Goal: Information Seeking & Learning: Learn about a topic

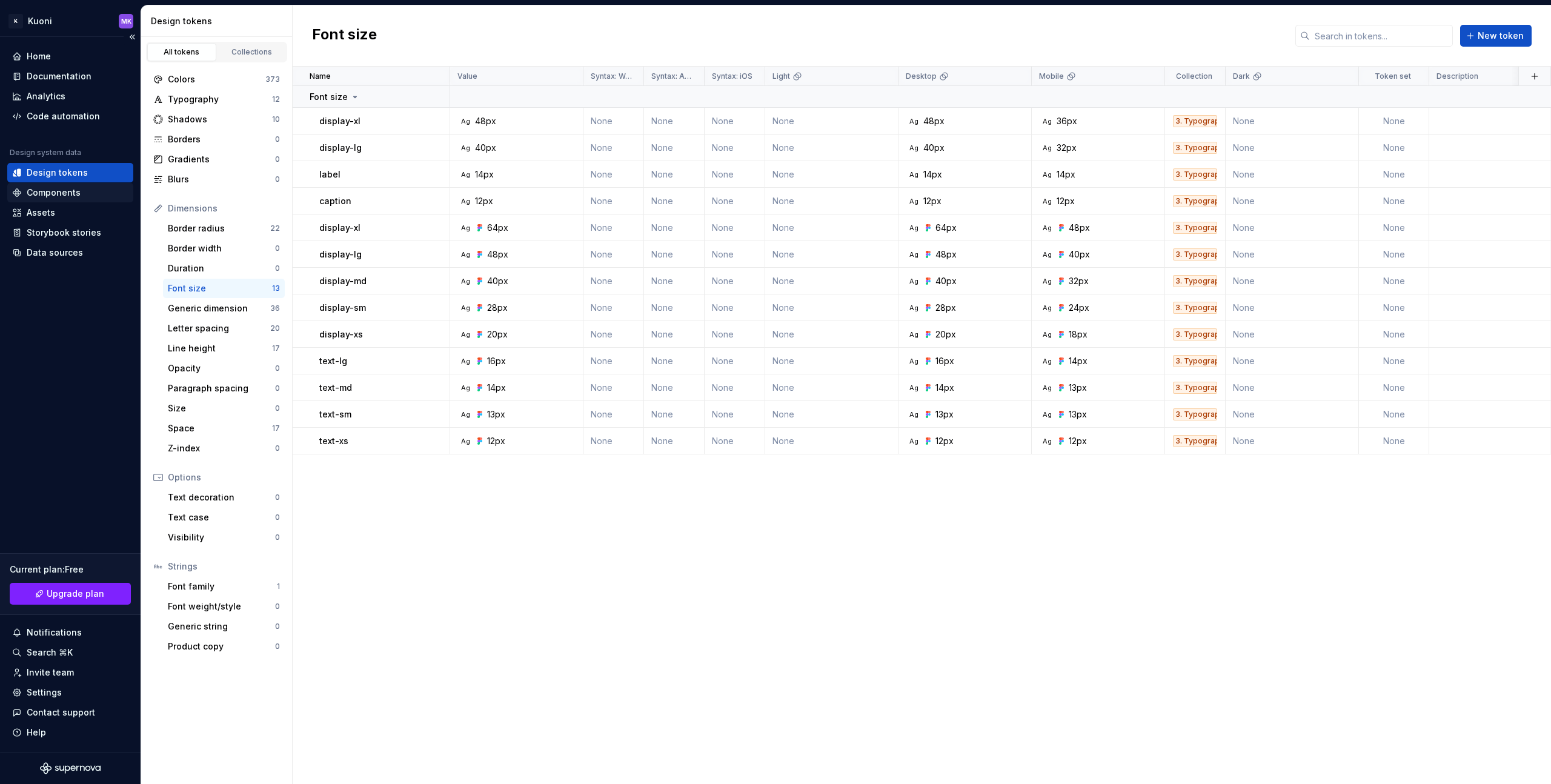
click at [77, 196] on div "Components" at bounding box center [54, 192] width 54 height 12
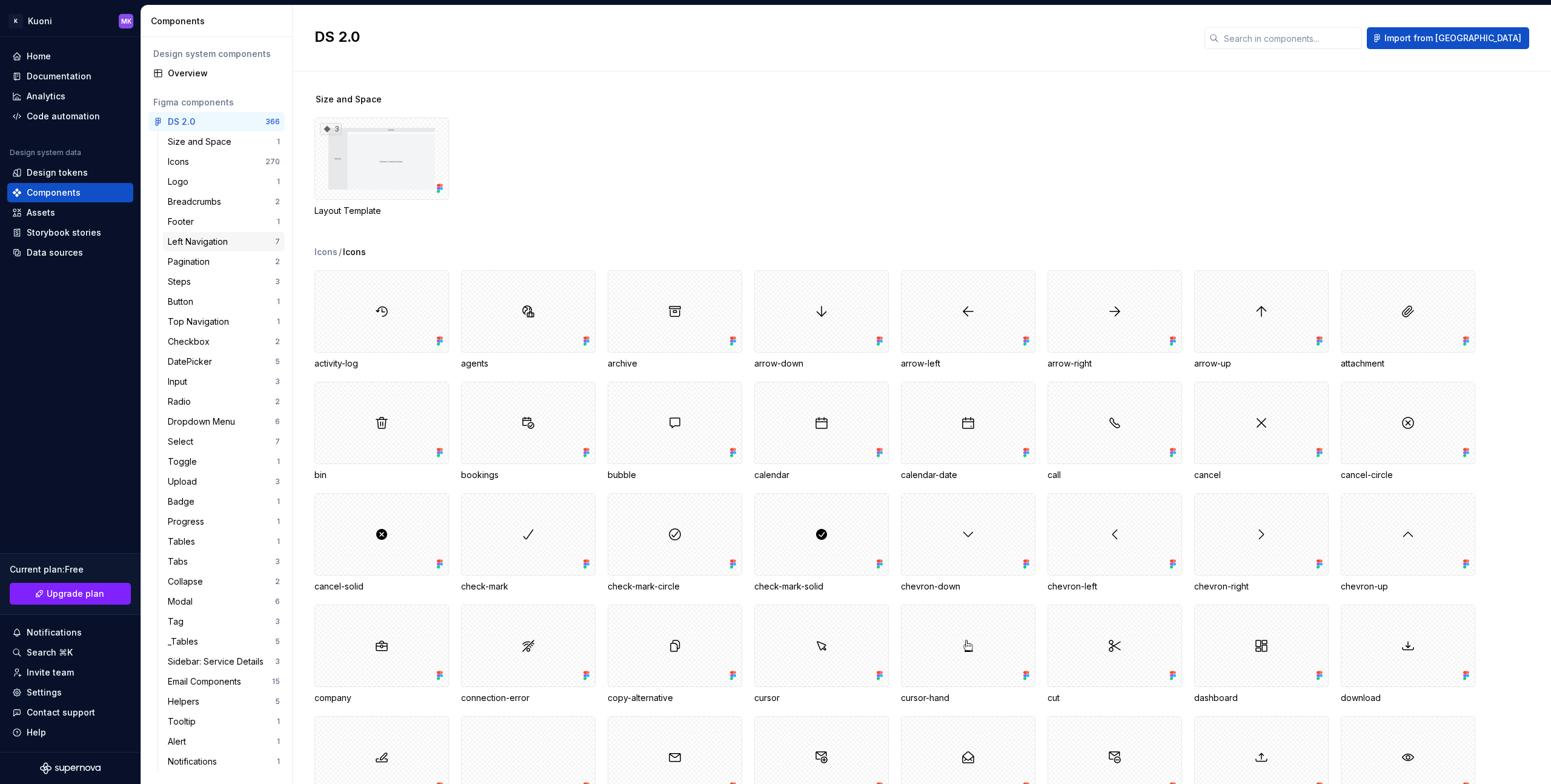
click at [199, 242] on div "Left Navigation" at bounding box center [200, 241] width 65 height 12
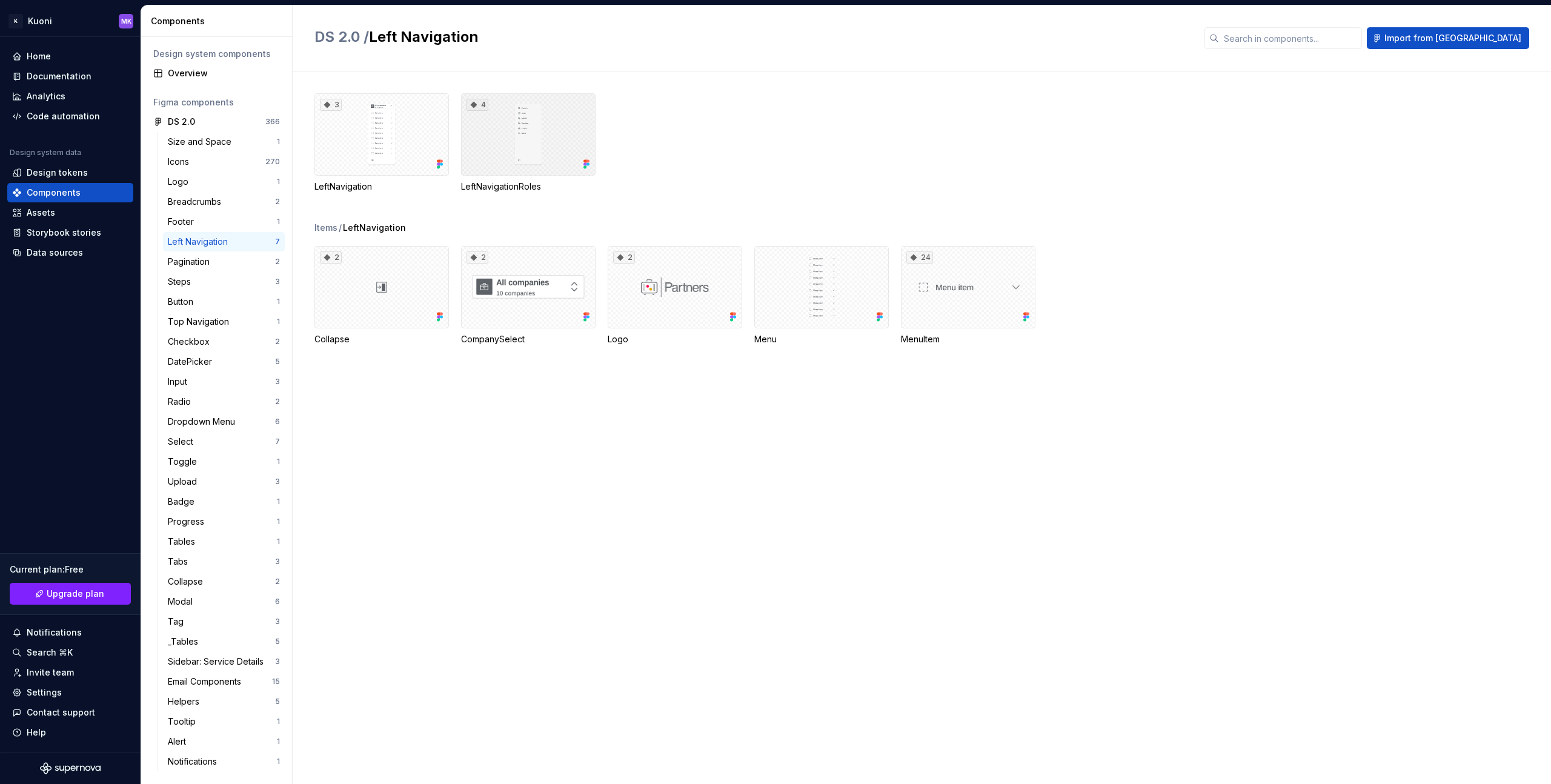
click at [507, 144] on div "4" at bounding box center [528, 135] width 135 height 83
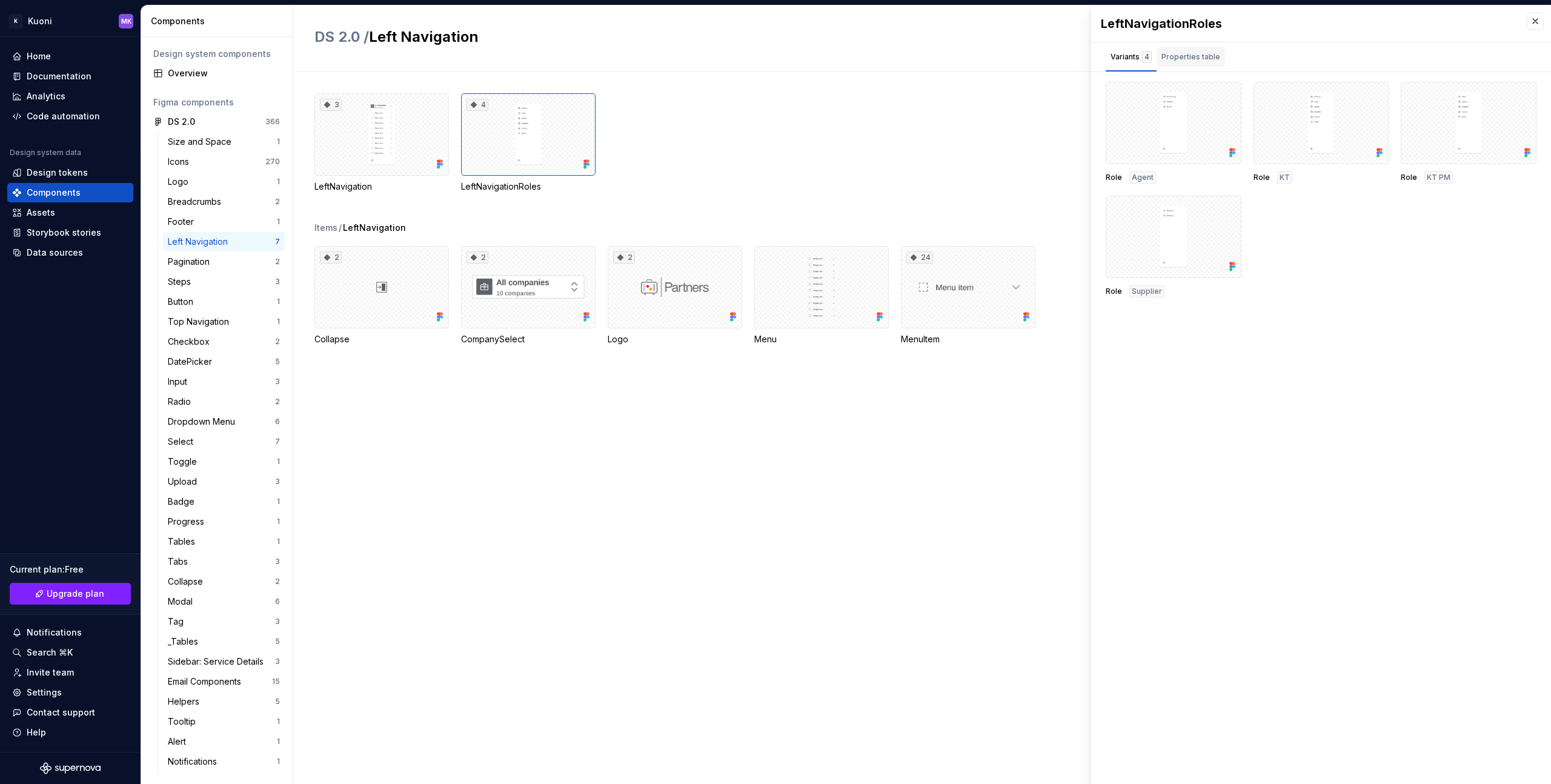
click at [1191, 60] on div "Properties table" at bounding box center [1190, 57] width 58 height 12
click at [1261, 119] on span "Agent | KT | Supplier | KT PM" at bounding box center [1316, 115] width 145 height 12
click at [1290, 118] on span "Agent | KT | Supplier | KT PM" at bounding box center [1316, 115] width 145 height 12
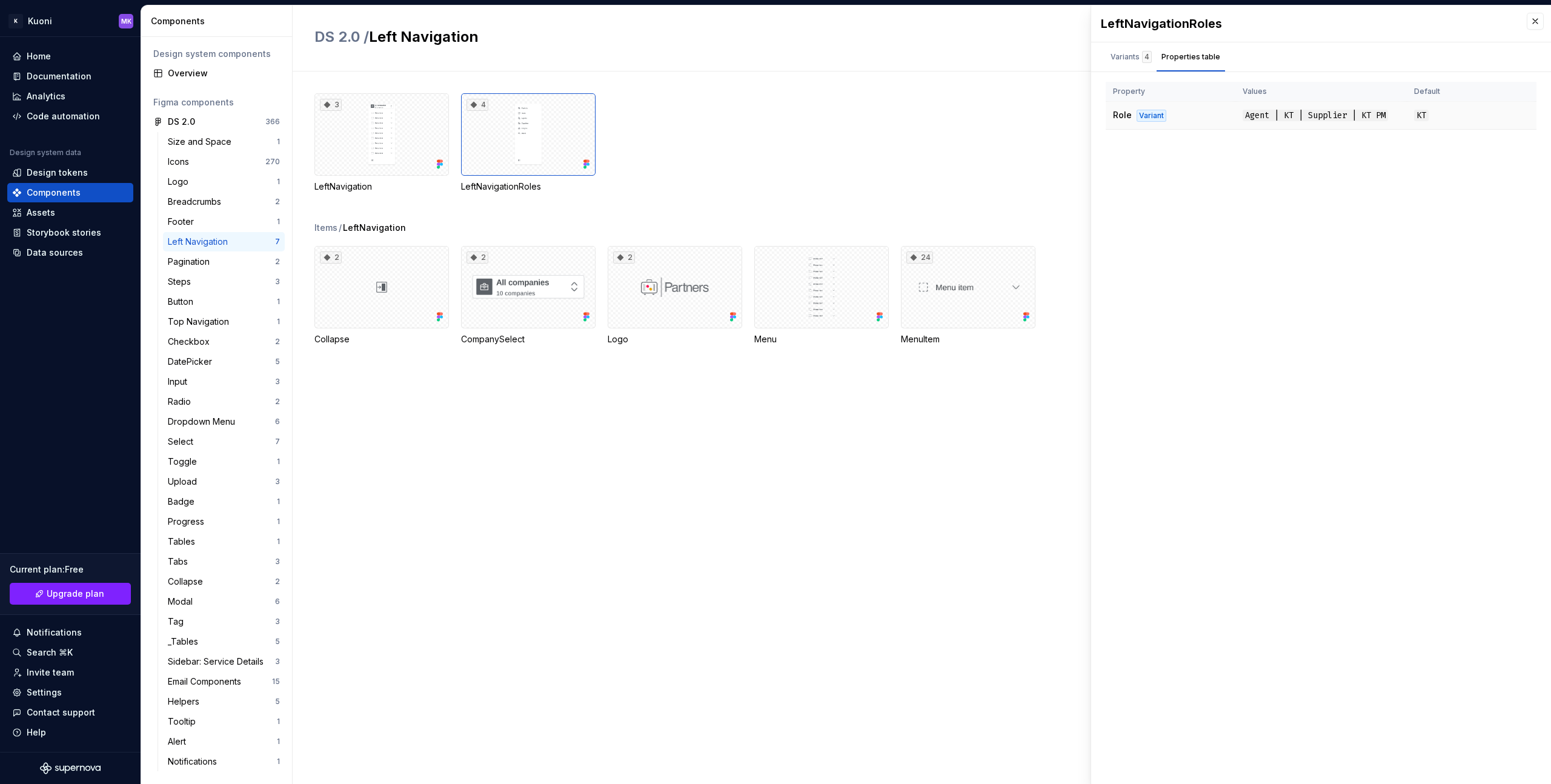
click at [1309, 118] on span "Agent | KT | Supplier | KT PM" at bounding box center [1316, 115] width 145 height 12
click at [1363, 118] on span "Agent | KT | Supplier | KT PM" at bounding box center [1316, 115] width 145 height 12
click at [195, 260] on div "Pagination" at bounding box center [191, 261] width 47 height 12
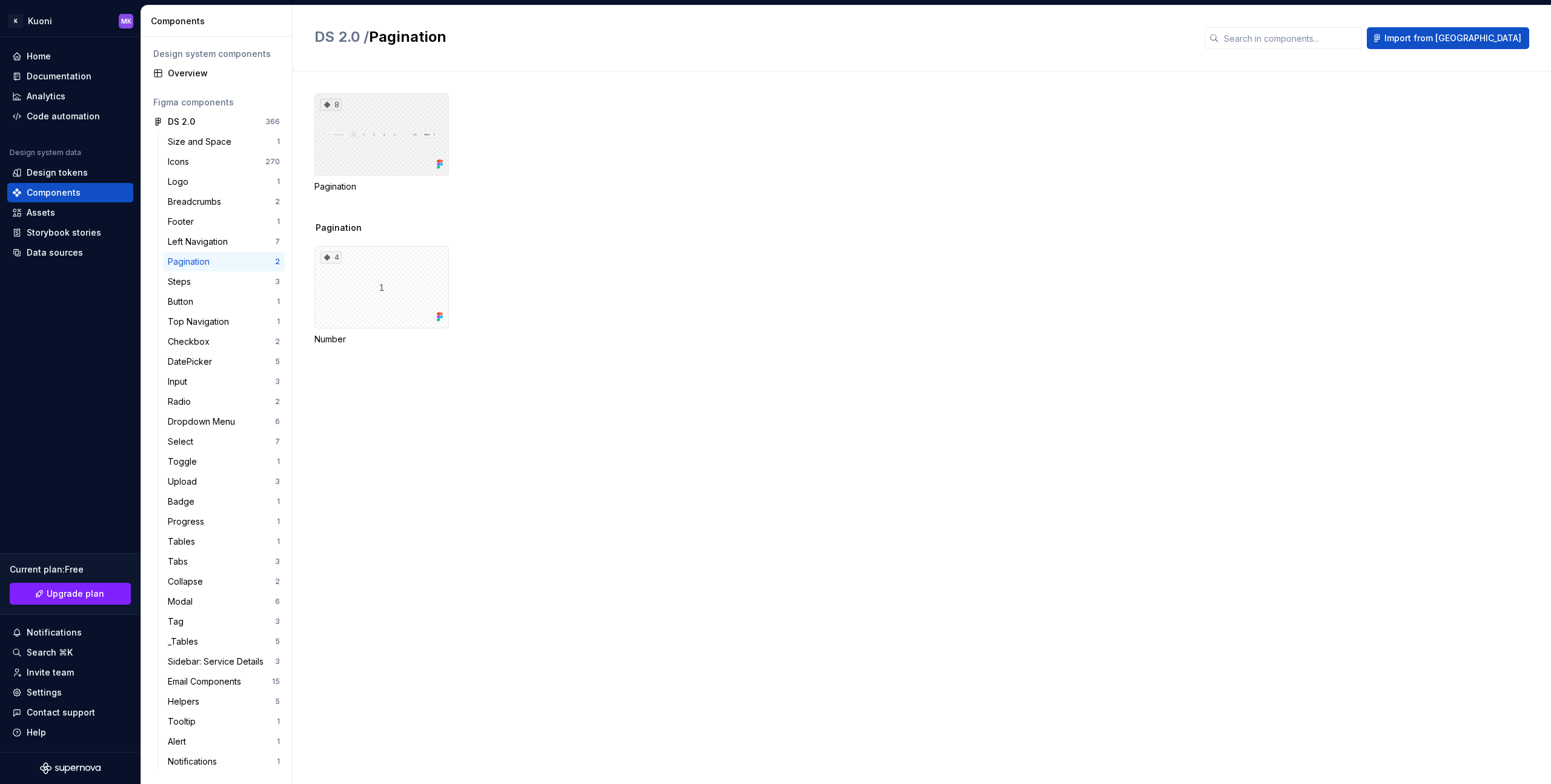
click at [380, 153] on div "8" at bounding box center [382, 135] width 135 height 83
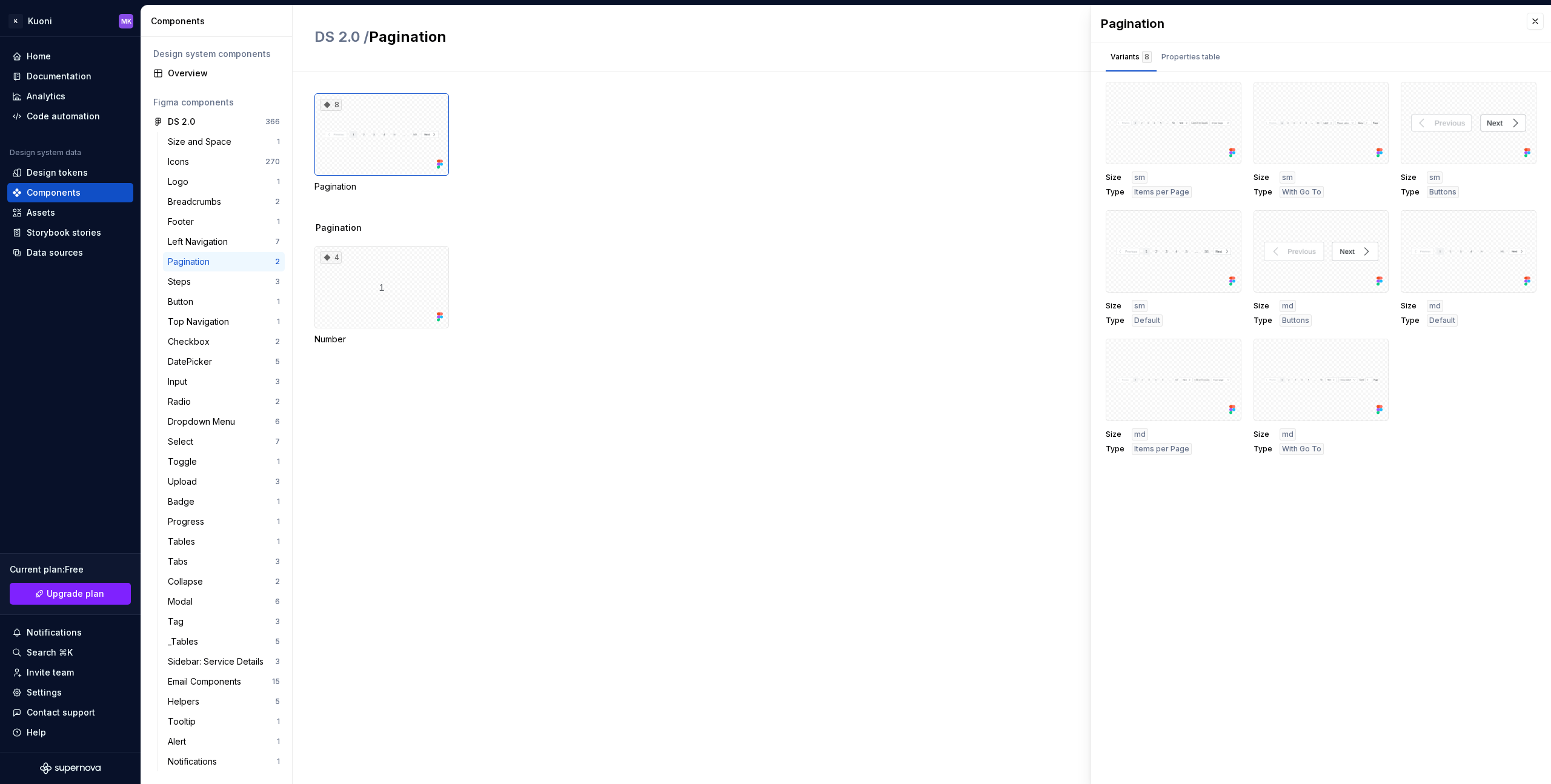
click at [1436, 178] on span "sm" at bounding box center [1435, 177] width 11 height 10
click at [1437, 191] on span "Buttons" at bounding box center [1443, 191] width 27 height 10
click at [1426, 384] on div "Size sm Type Items per Page Size sm Type With Go To Size sm Type Buttons Size s…" at bounding box center [1321, 269] width 431 height 374
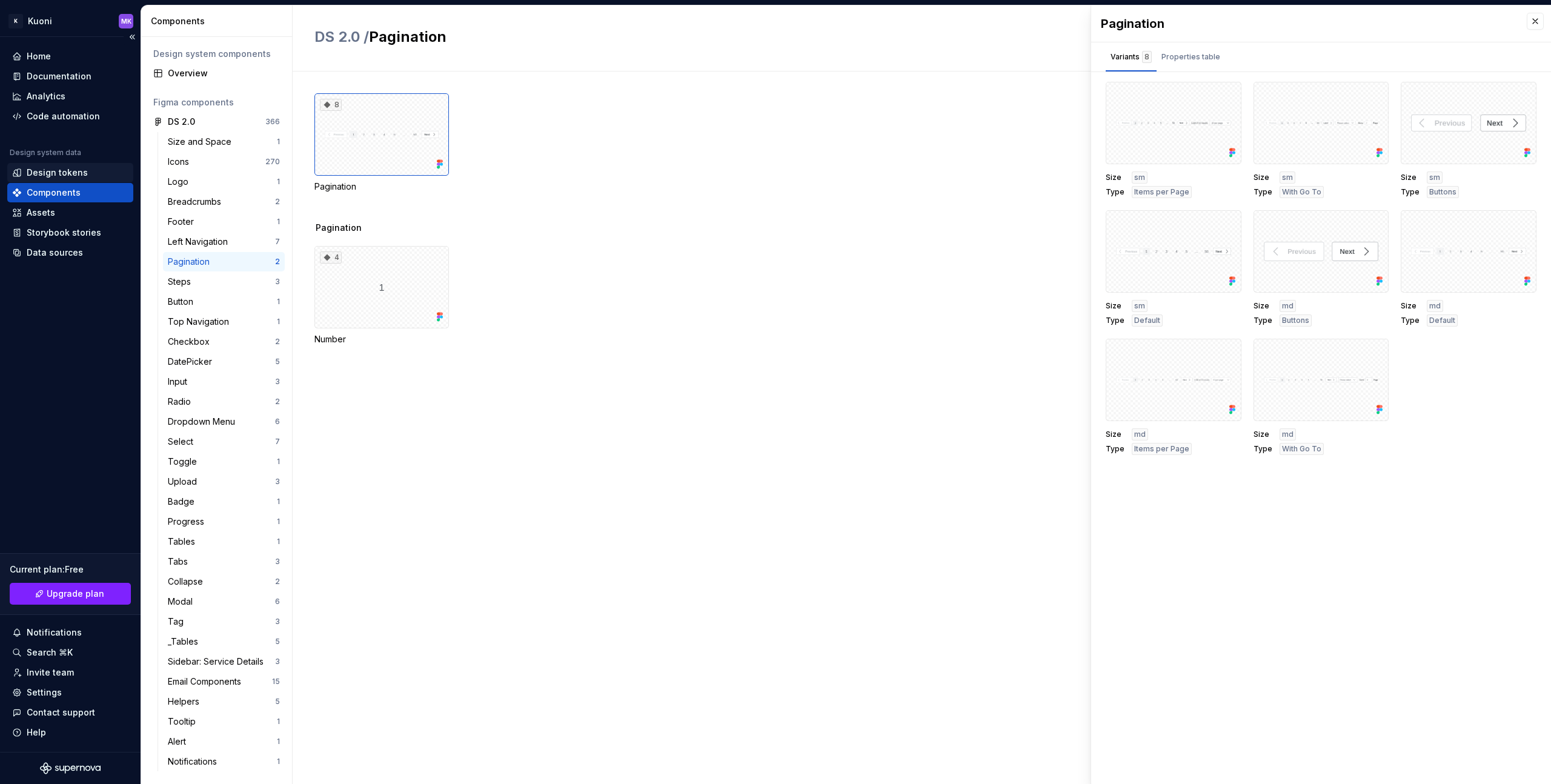
click at [69, 170] on div "Design tokens" at bounding box center [57, 172] width 61 height 12
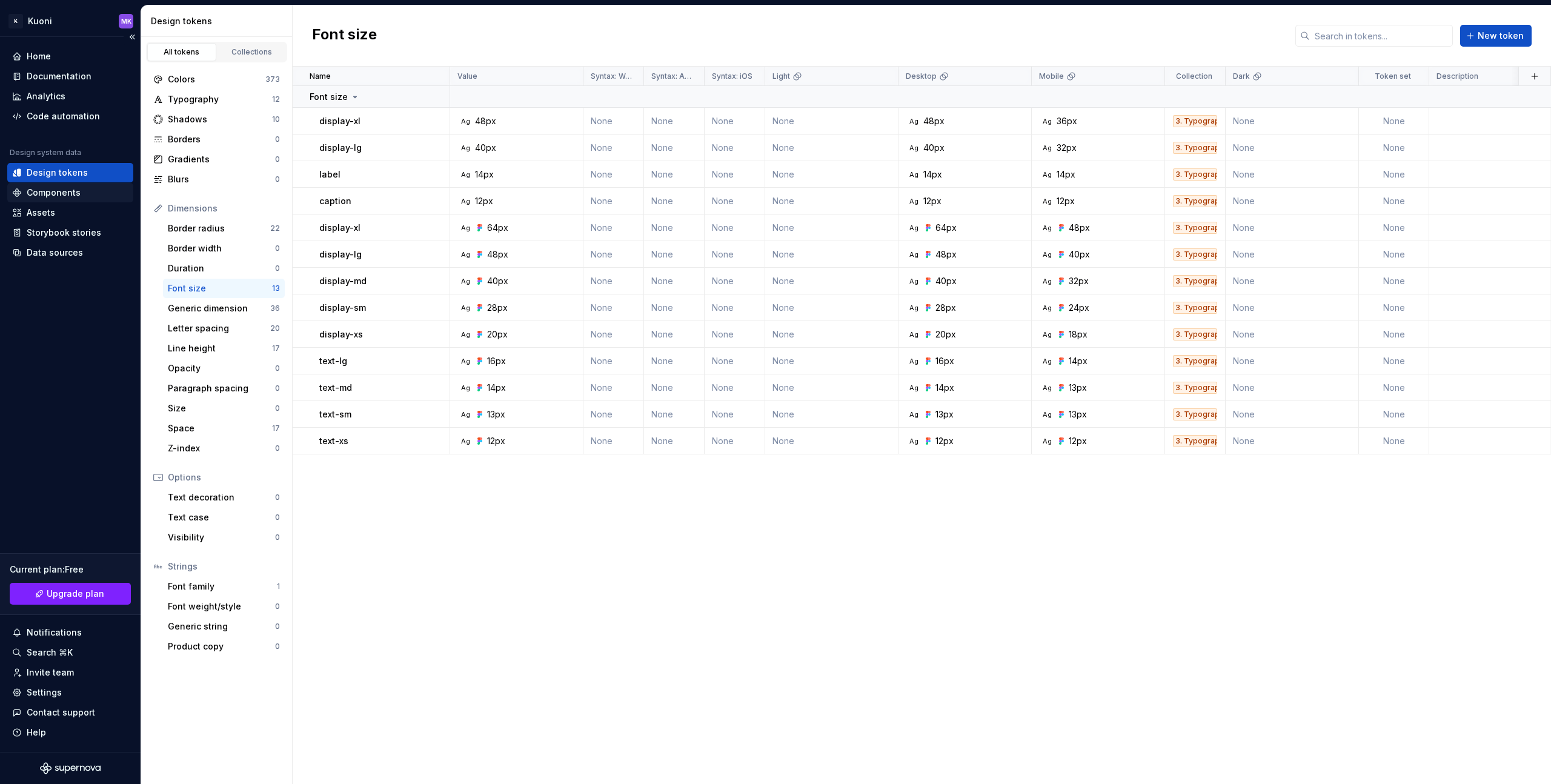
click at [69, 188] on div "Components" at bounding box center [54, 192] width 54 height 12
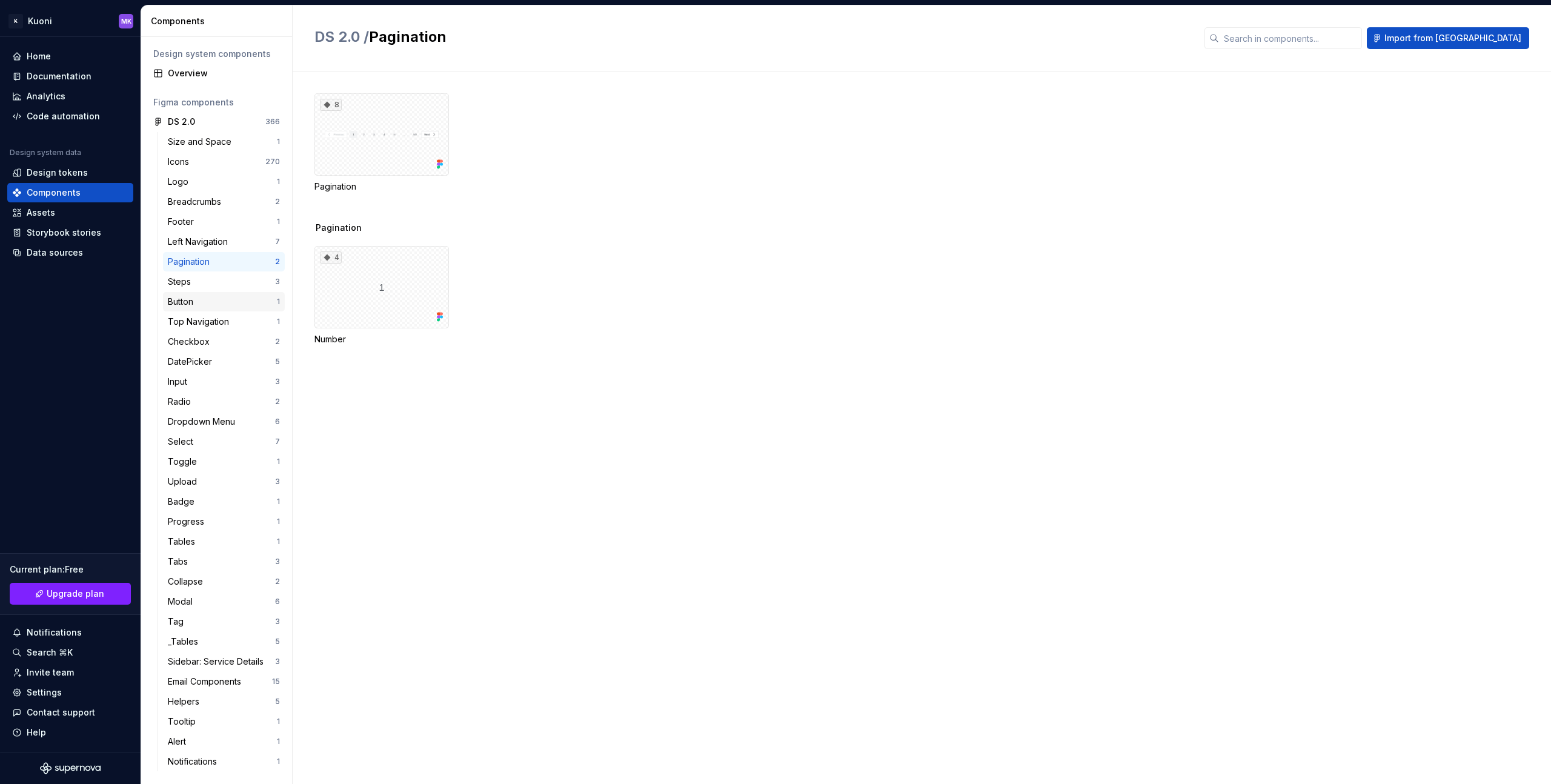
click at [233, 302] on div "Button" at bounding box center [222, 301] width 109 height 12
click at [415, 137] on div "160" at bounding box center [382, 135] width 135 height 83
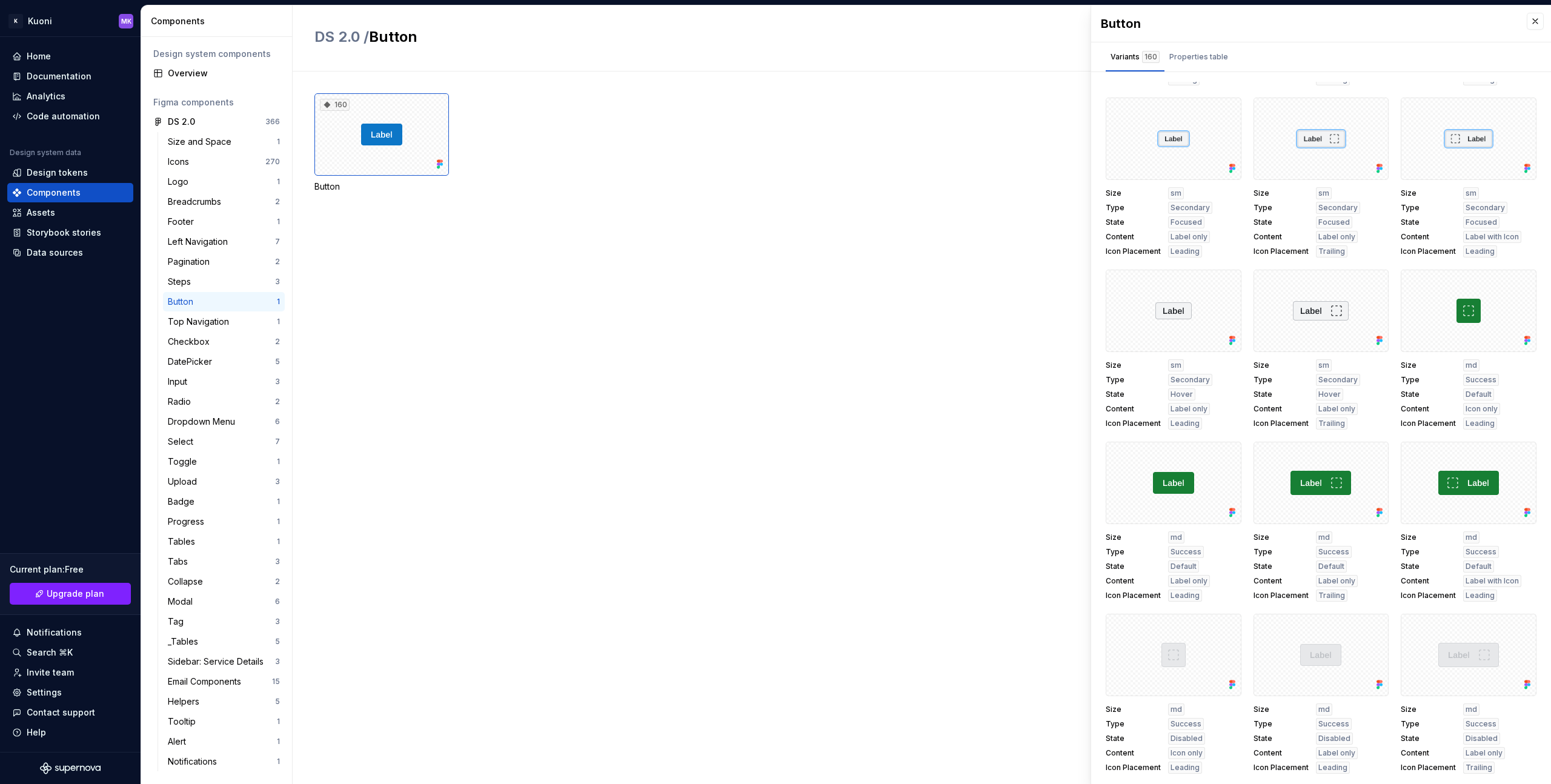
scroll to position [7517, 0]
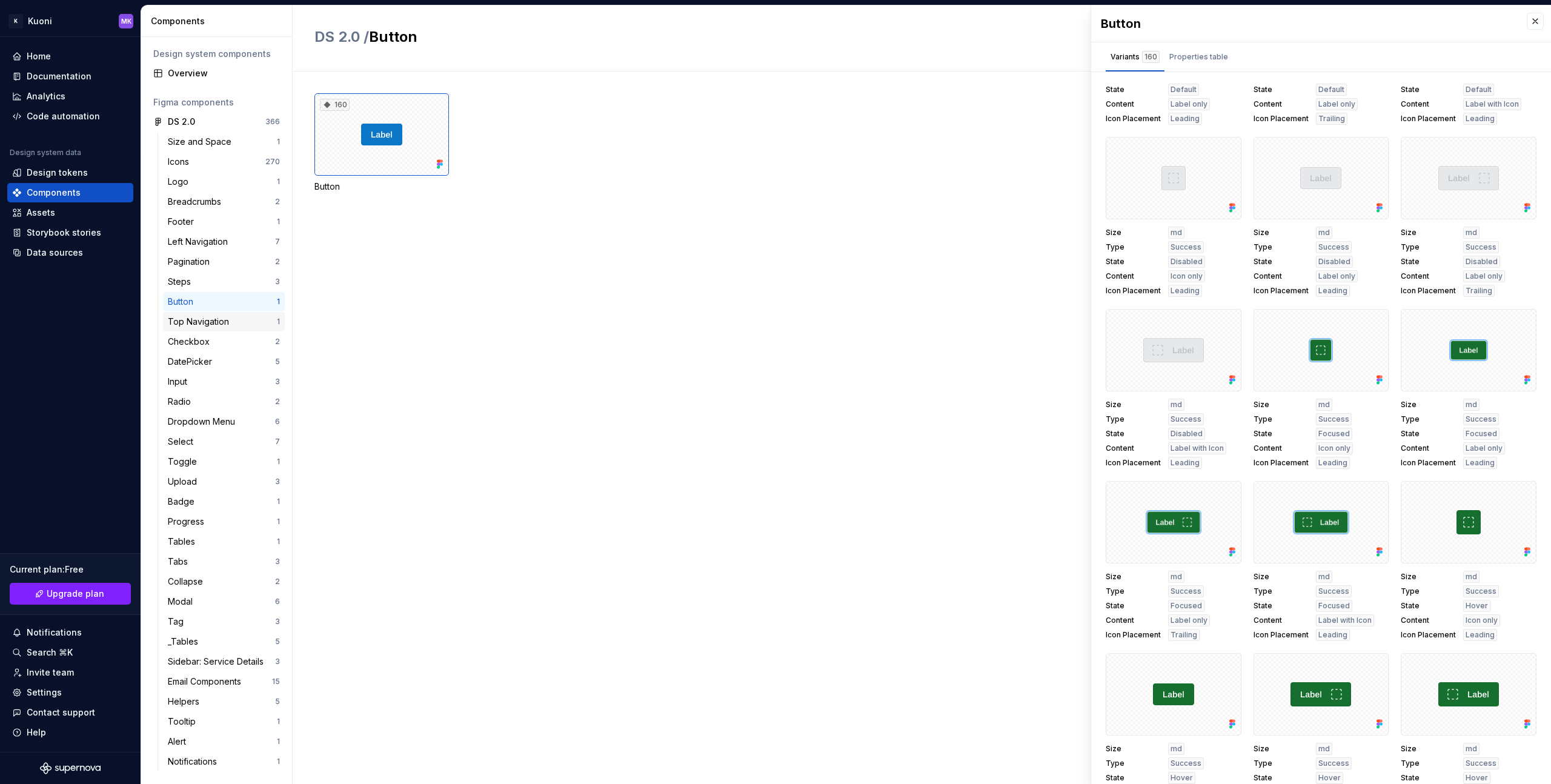
click at [230, 320] on div "Top Navigation" at bounding box center [201, 322] width 66 height 12
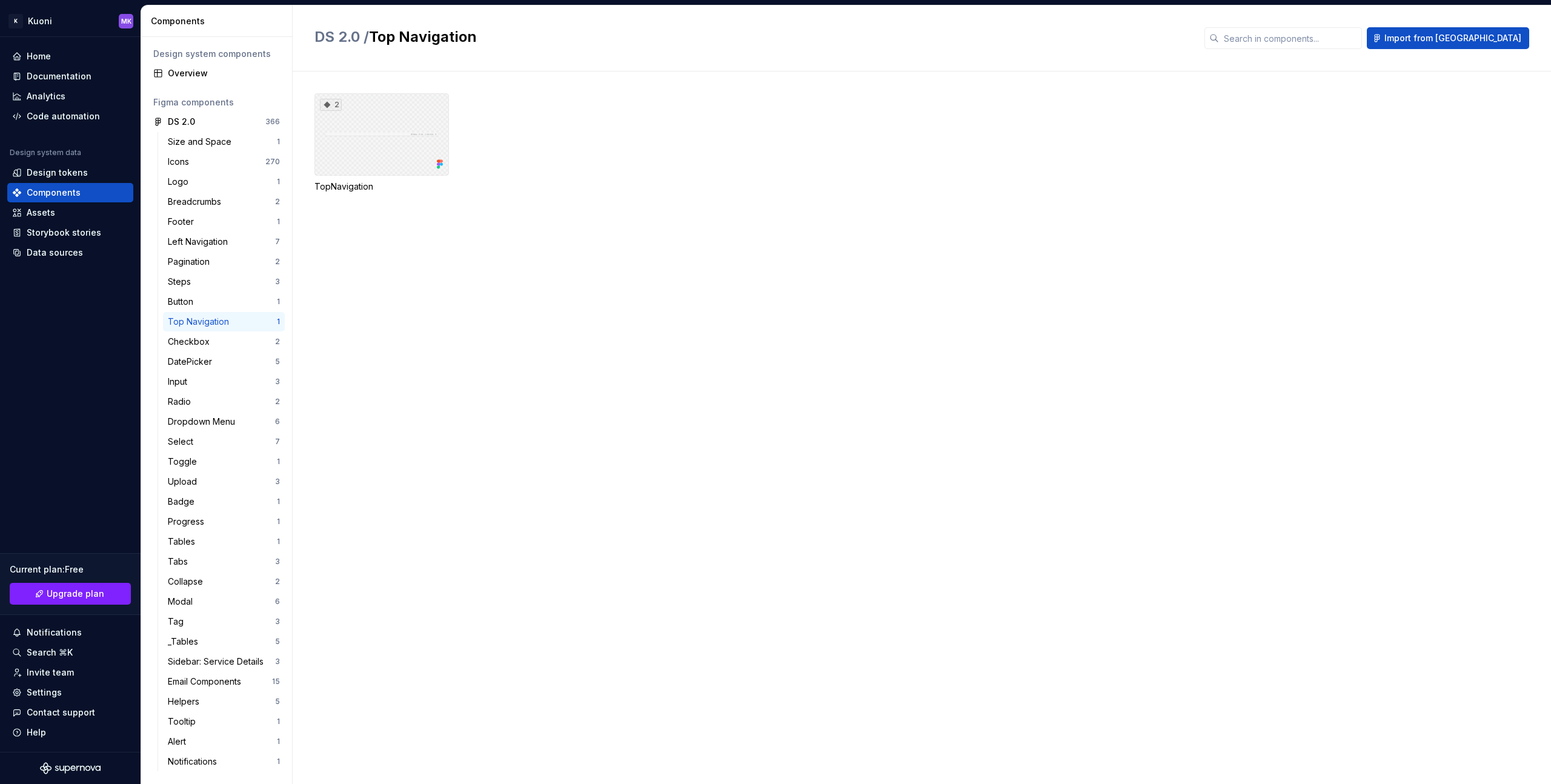
click at [410, 133] on div "2" at bounding box center [382, 135] width 135 height 83
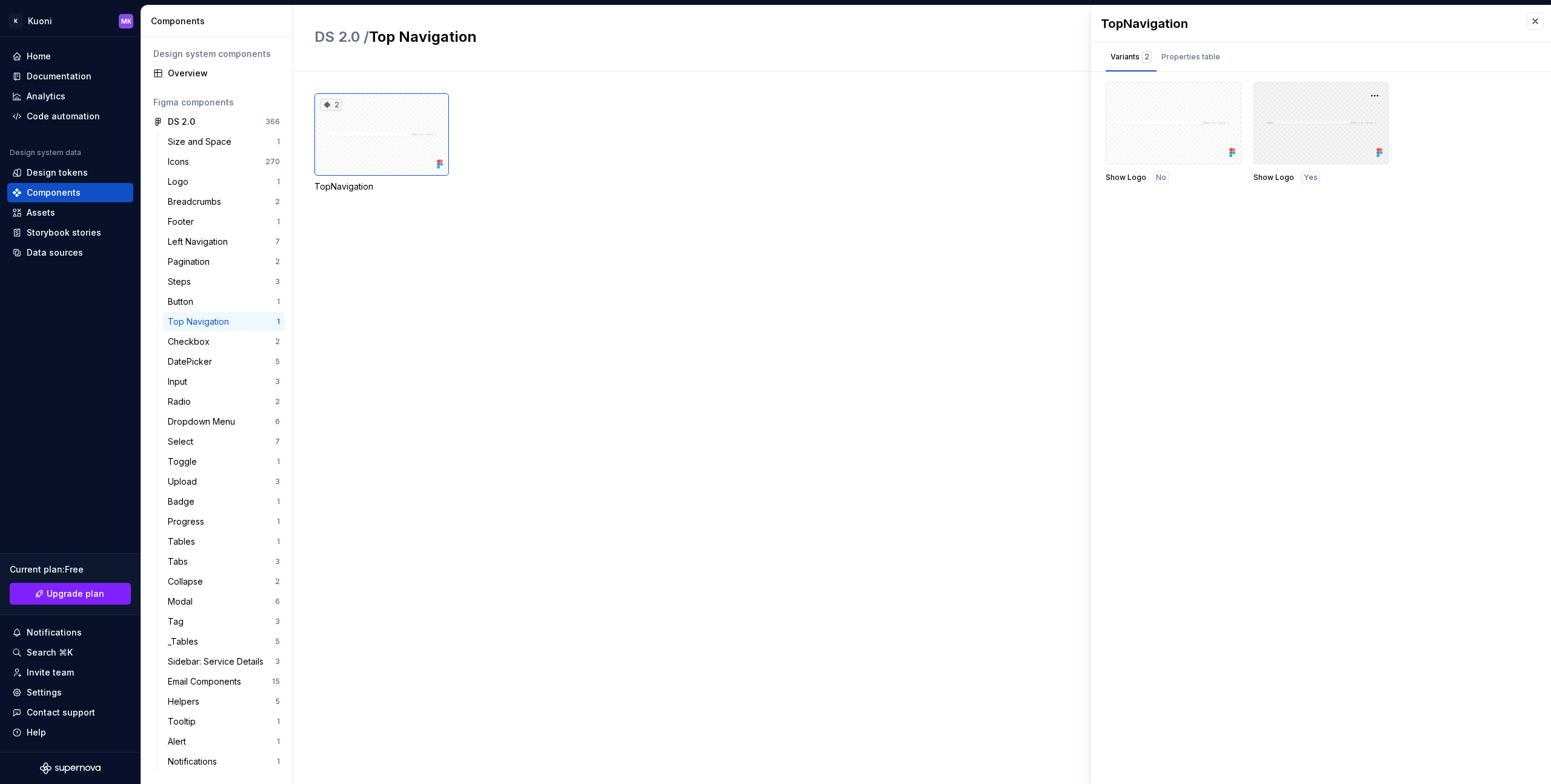
click at [1305, 145] on div at bounding box center [1321, 123] width 136 height 83
click at [1172, 57] on div "Properties table" at bounding box center [1190, 57] width 58 height 12
